Goal: Check status: Check status

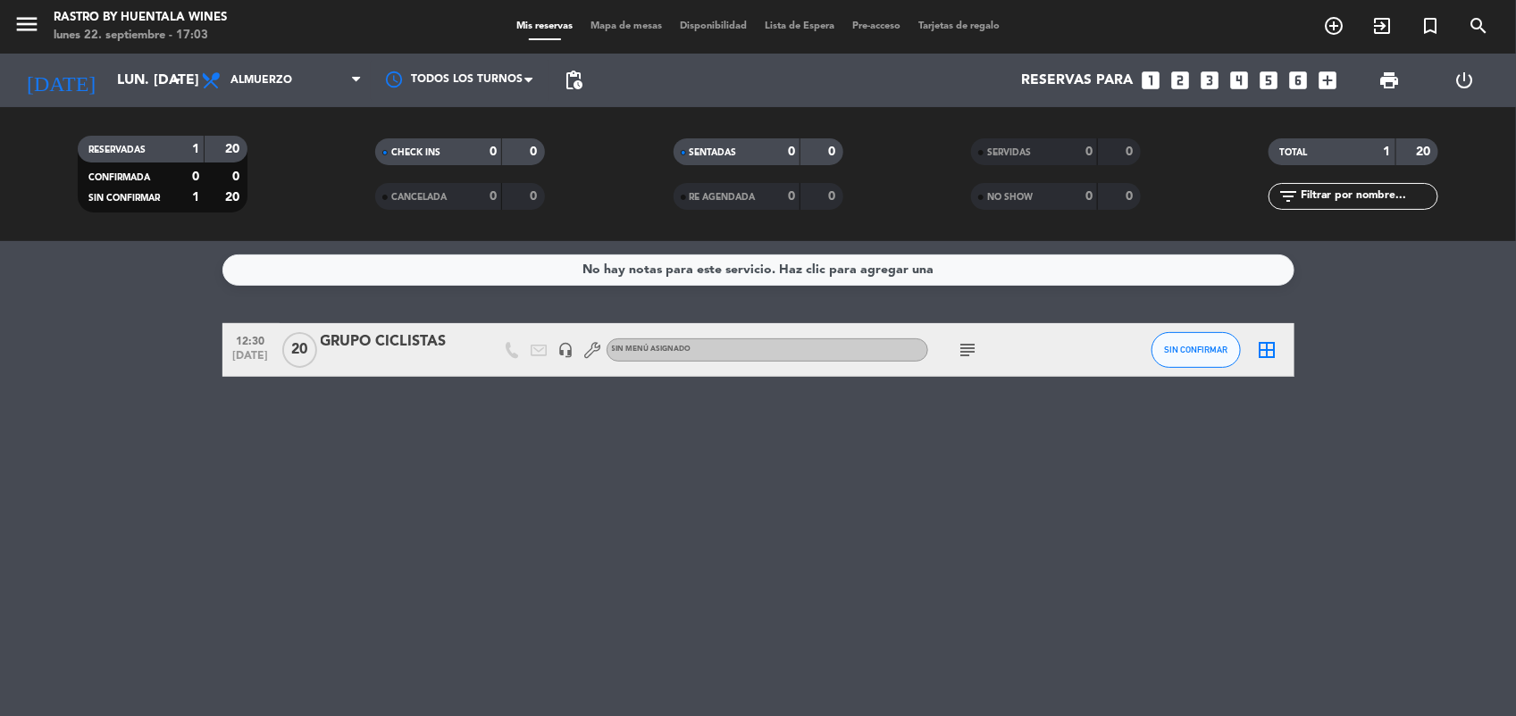
click at [108, 77] on input "lun. [DATE]" at bounding box center [202, 80] width 188 height 35
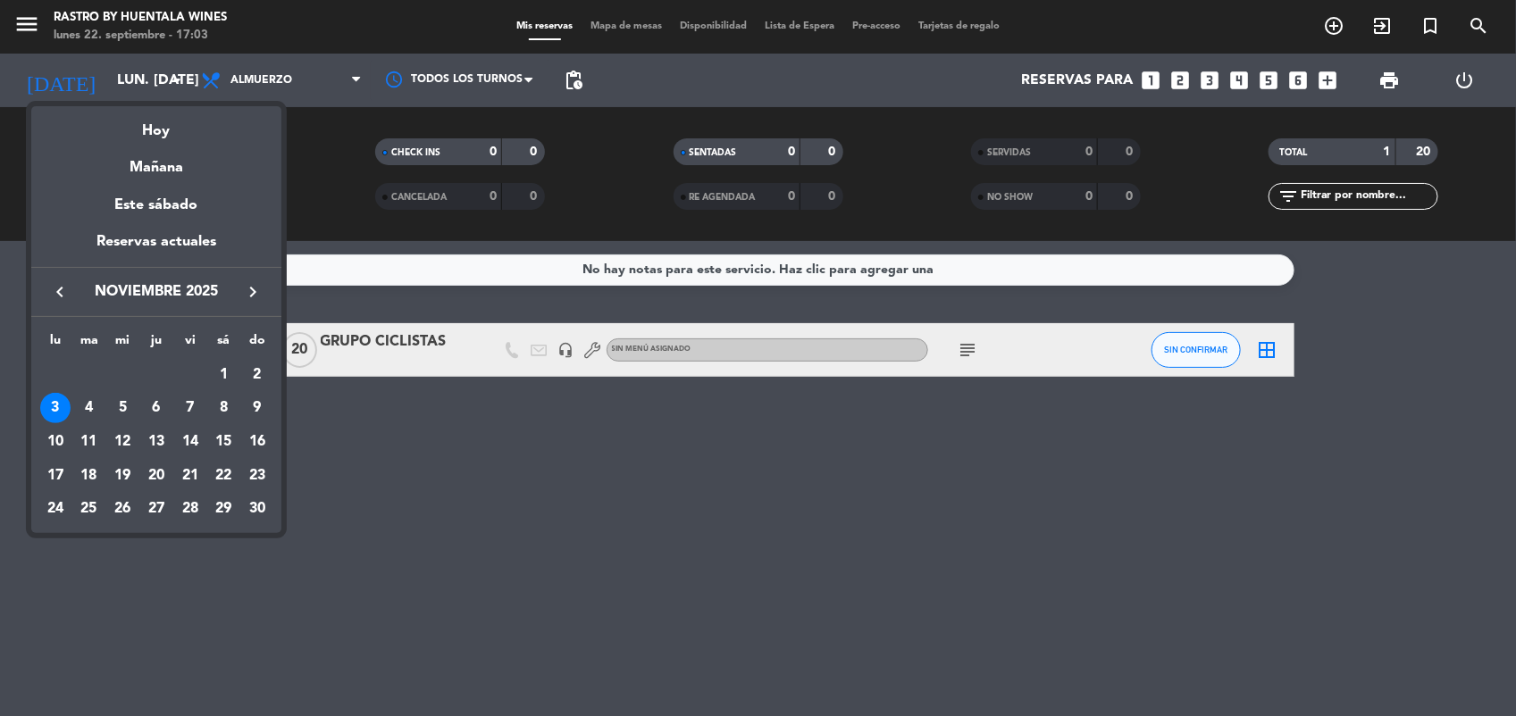
click at [61, 286] on icon "keyboard_arrow_left" at bounding box center [59, 291] width 21 height 21
click at [190, 506] on div "26" at bounding box center [190, 509] width 30 height 30
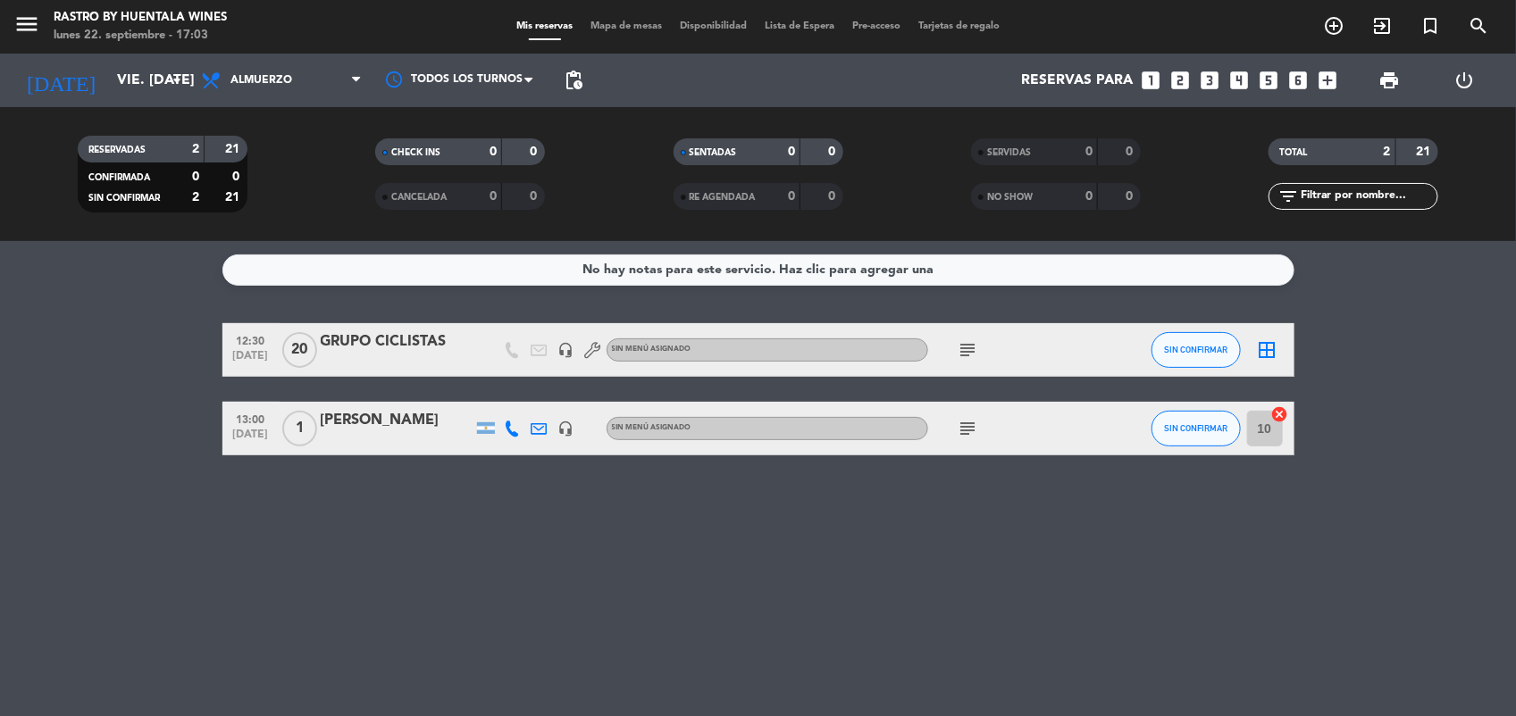
click at [396, 341] on div "GRUPO CICLISTAS" at bounding box center [397, 341] width 152 height 23
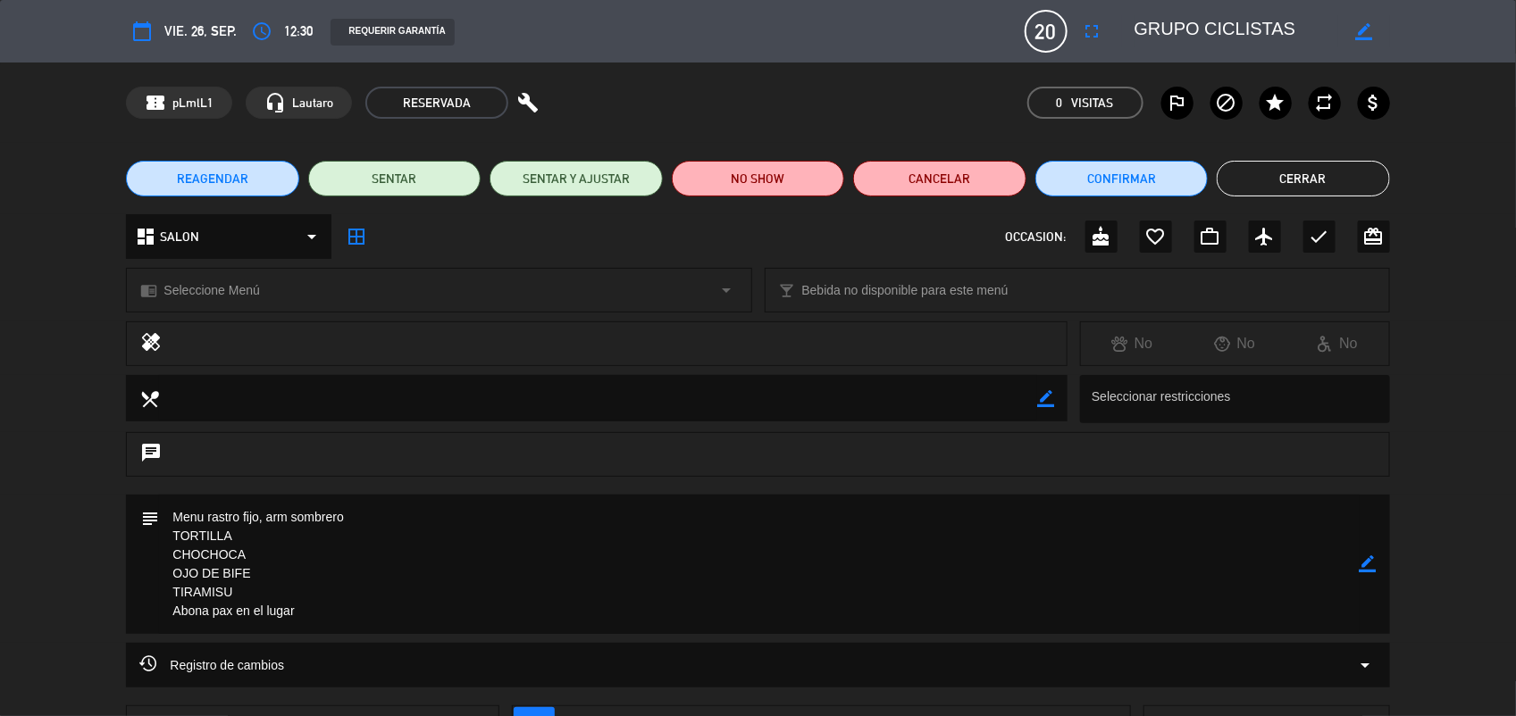
click at [1353, 186] on button "Cerrar" at bounding box center [1302, 179] width 172 height 36
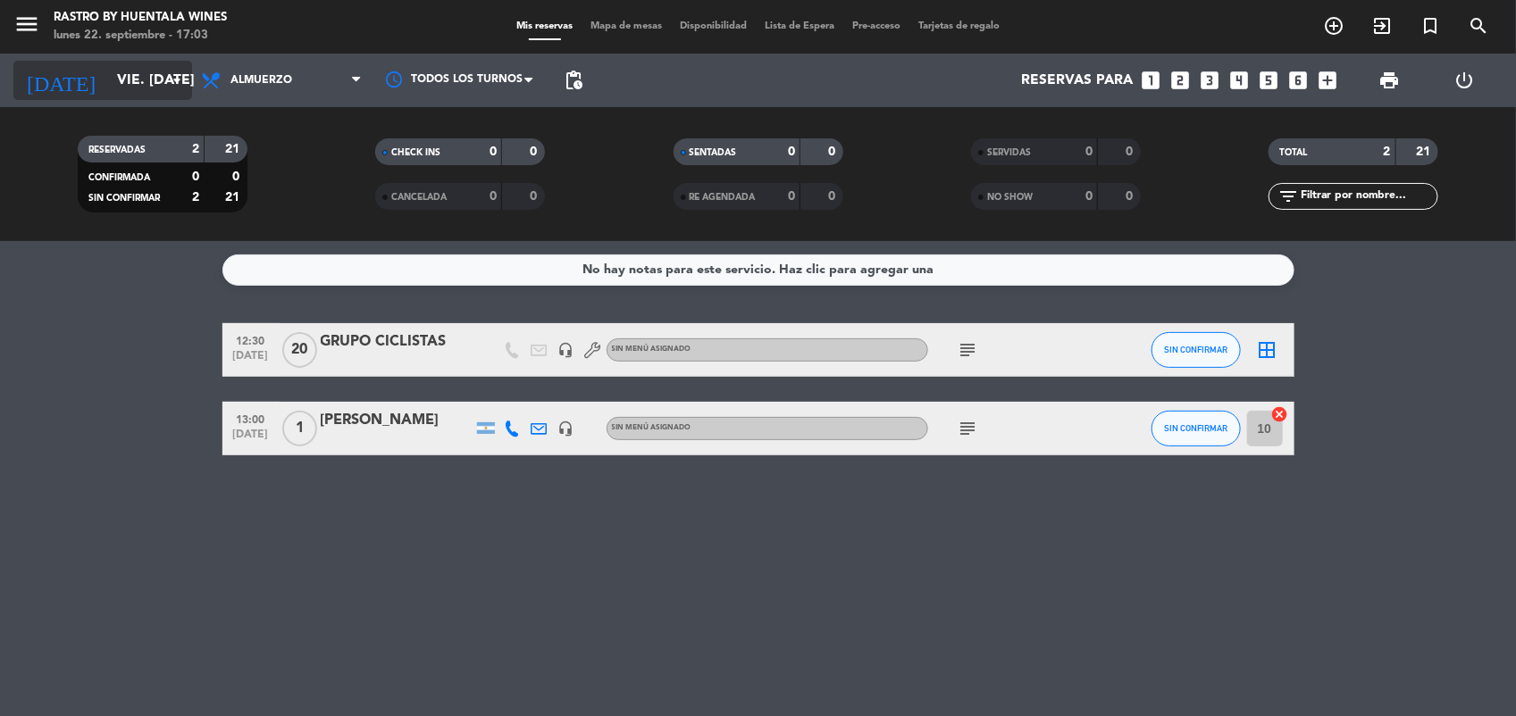
click at [152, 74] on input "vie. [DATE]" at bounding box center [202, 80] width 188 height 35
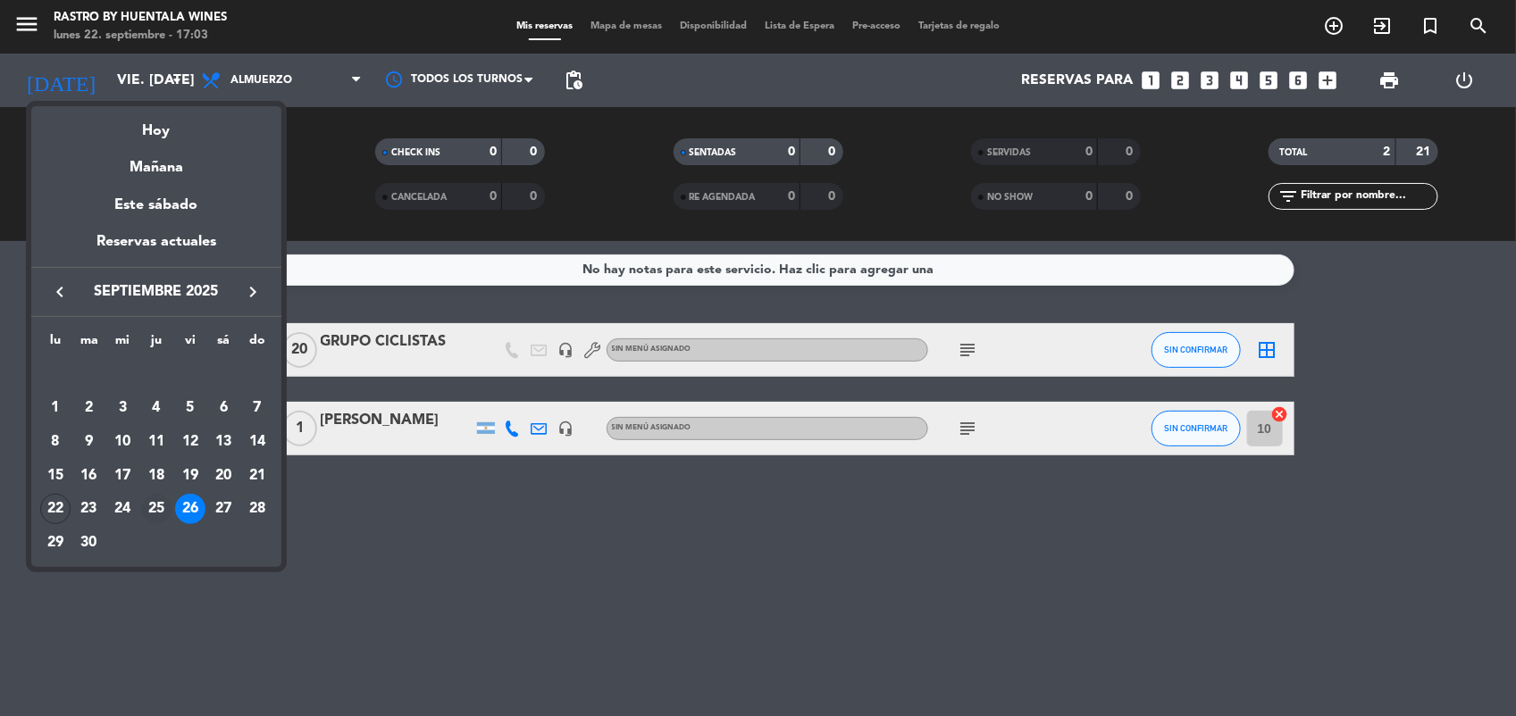
click at [157, 501] on div "25" at bounding box center [156, 509] width 30 height 30
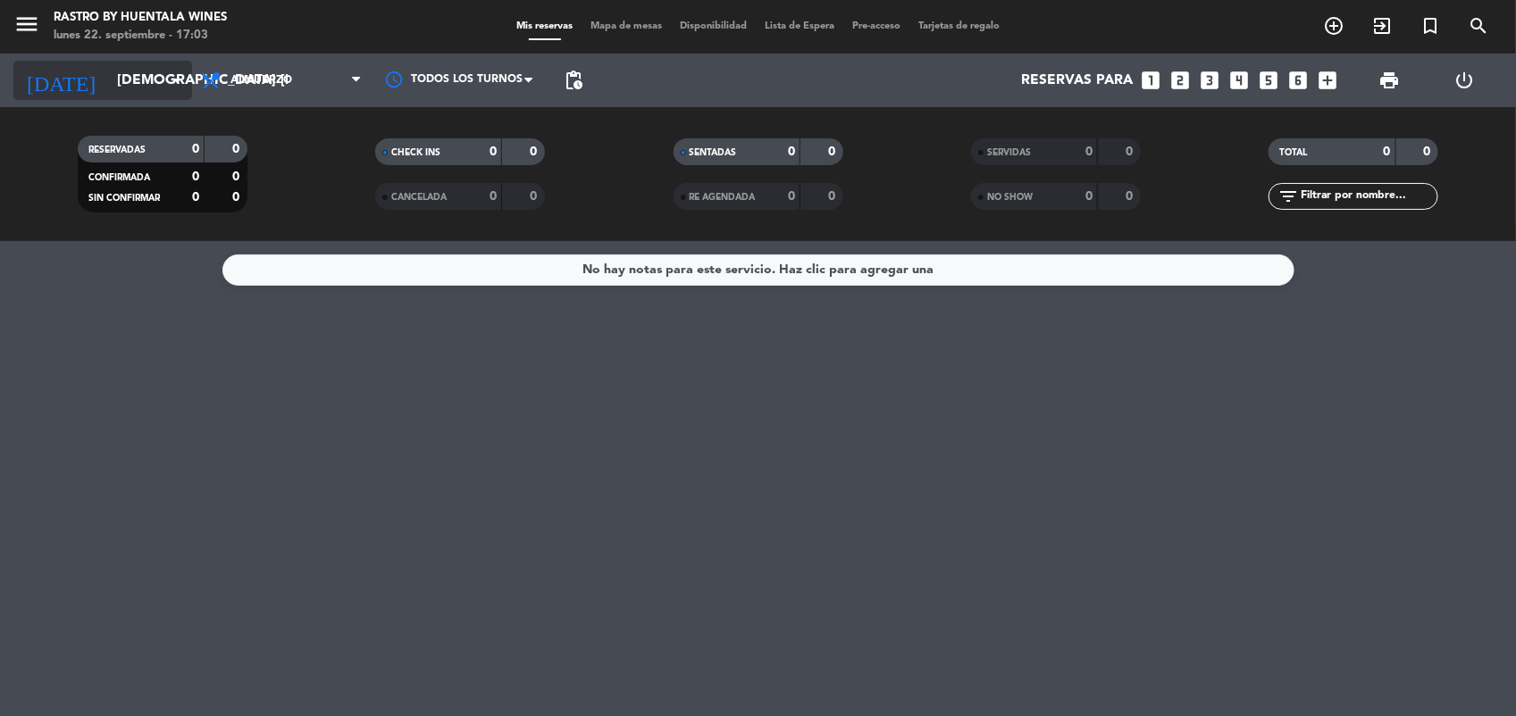
click at [108, 90] on input "[DEMOGRAPHIC_DATA] [DATE]" at bounding box center [202, 80] width 188 height 35
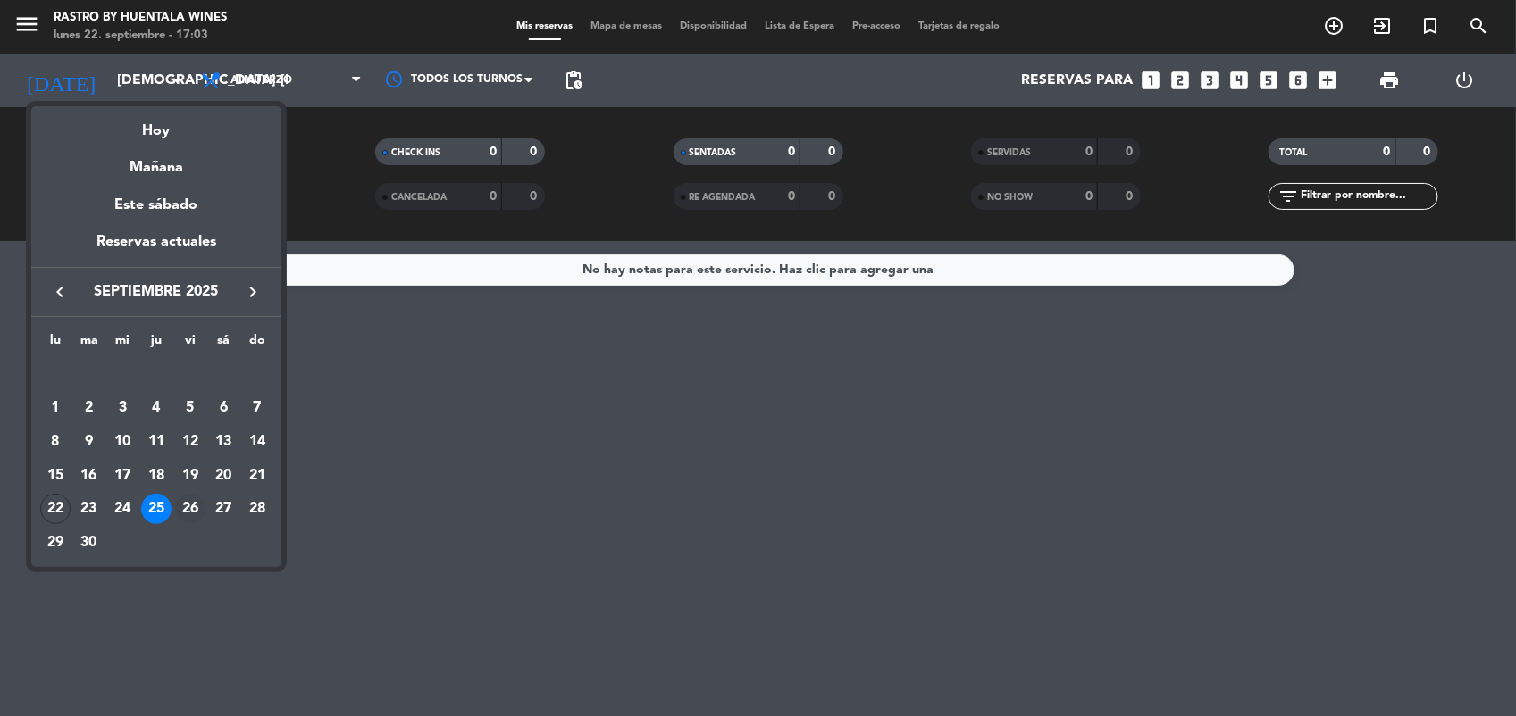
click at [180, 506] on div "26" at bounding box center [190, 509] width 30 height 30
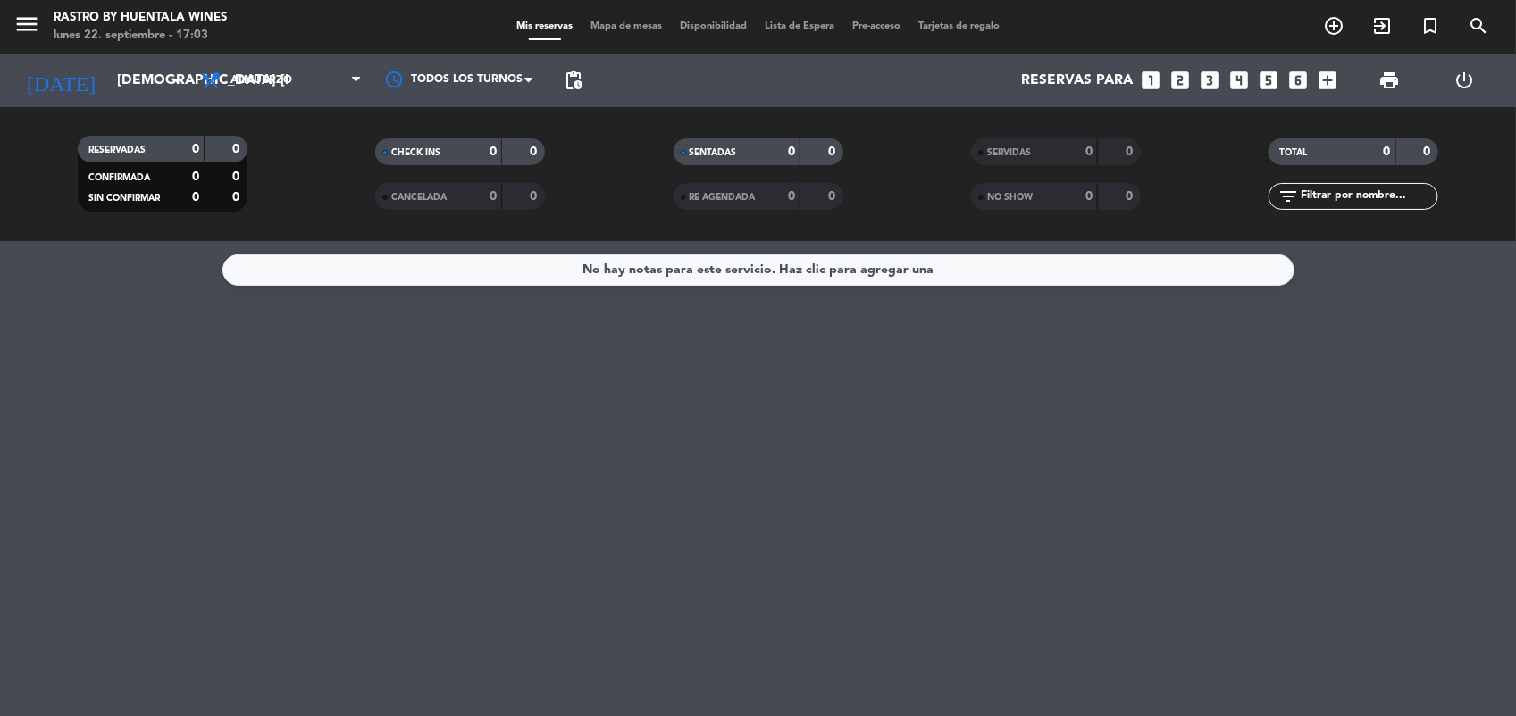
type input "vie. [DATE]"
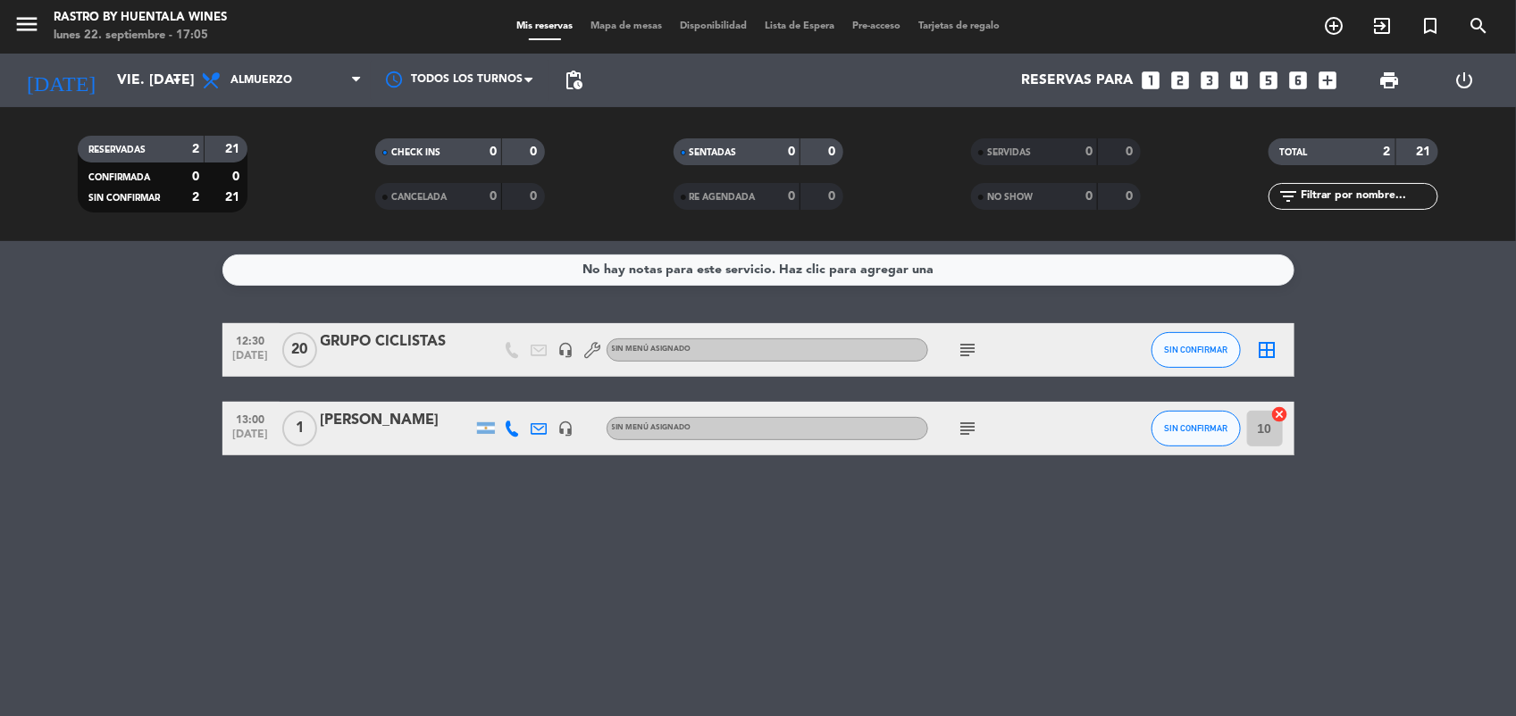
click at [367, 335] on div "GRUPO CICLISTAS" at bounding box center [397, 341] width 152 height 23
